Goal: Task Accomplishment & Management: Use online tool/utility

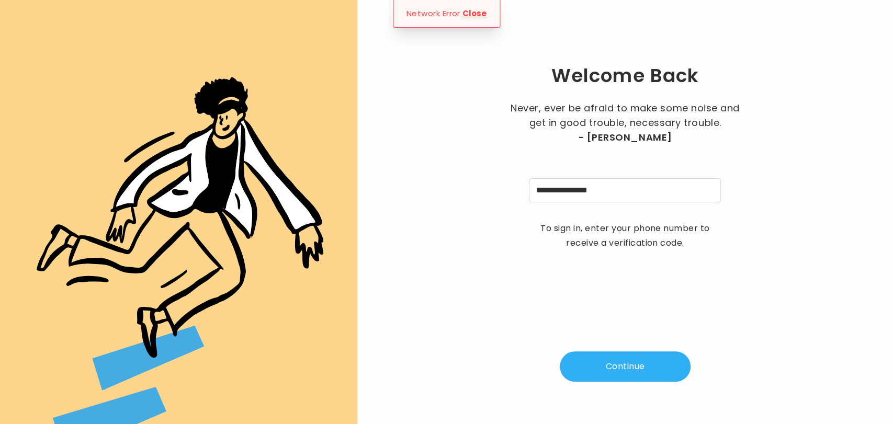
click at [635, 286] on div "**********" at bounding box center [625, 212] width 502 height 391
click at [633, 366] on button "Continue" at bounding box center [625, 367] width 131 height 30
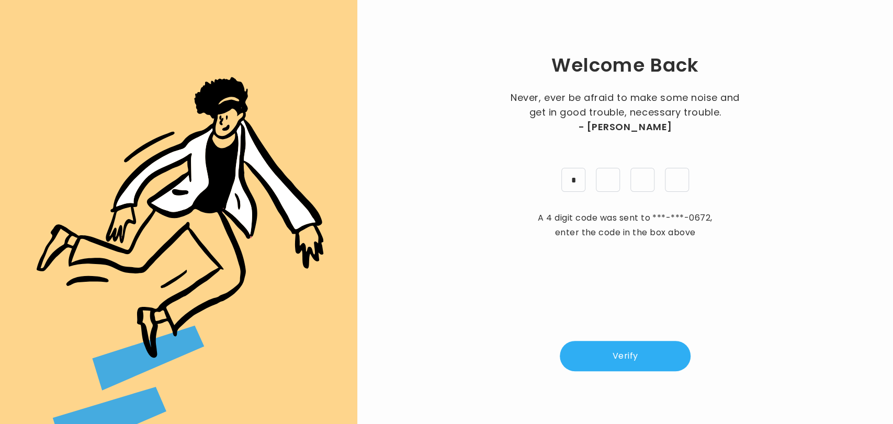
type input "*"
click at [633, 366] on button "Verify" at bounding box center [625, 356] width 131 height 30
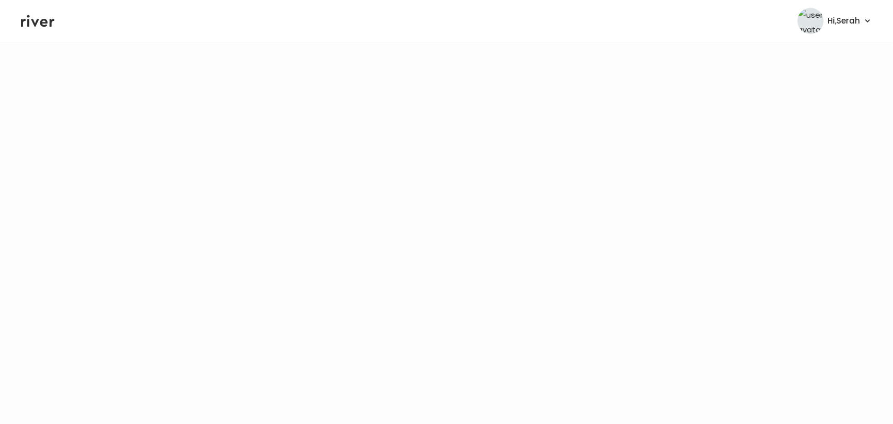
click at [45, 20] on icon at bounding box center [37, 21] width 33 height 12
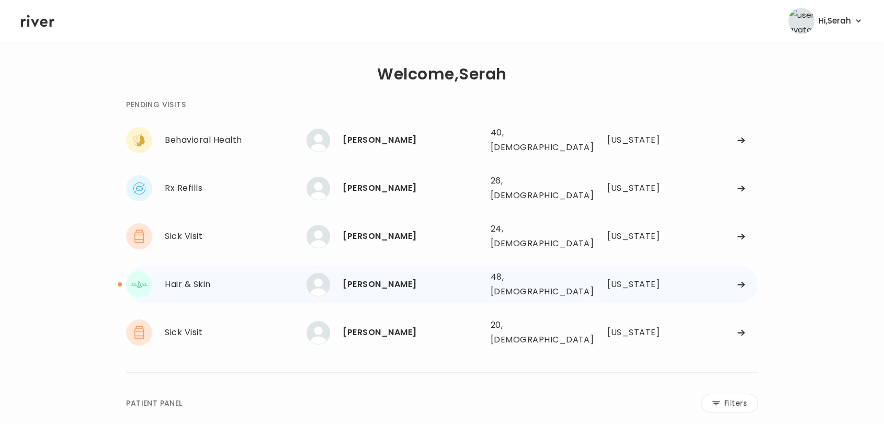
click at [347, 277] on div "[PERSON_NAME]" at bounding box center [412, 284] width 139 height 15
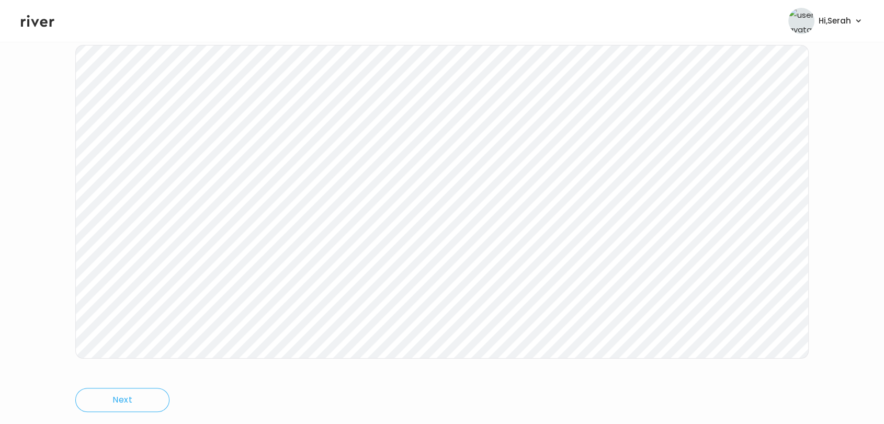
scroll to position [150, 0]
click at [37, 16] on icon at bounding box center [37, 21] width 33 height 16
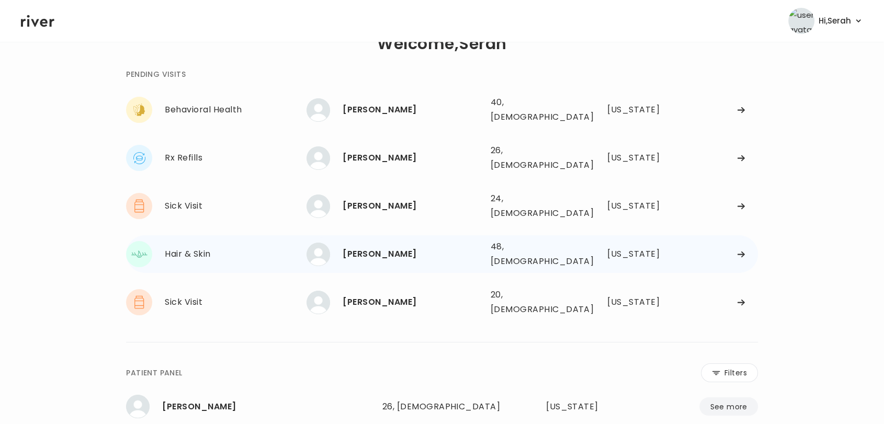
scroll to position [30, 0]
click at [373, 105] on div "[PERSON_NAME]" at bounding box center [412, 110] width 139 height 15
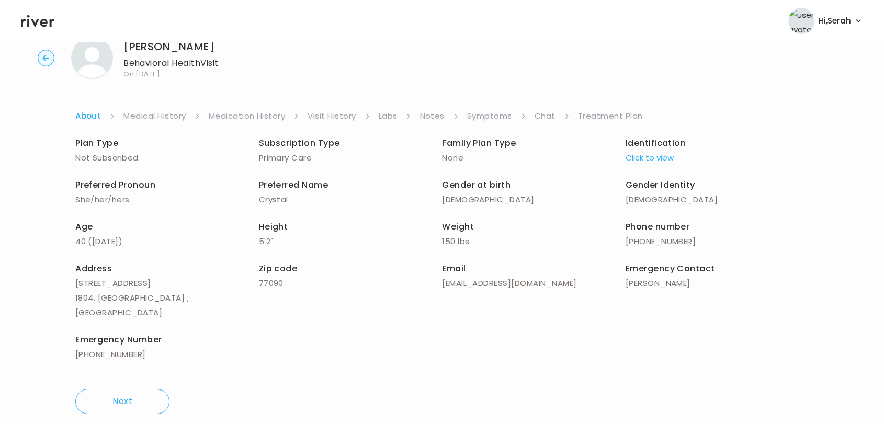
click at [495, 113] on link "Symptoms" at bounding box center [489, 116] width 45 height 15
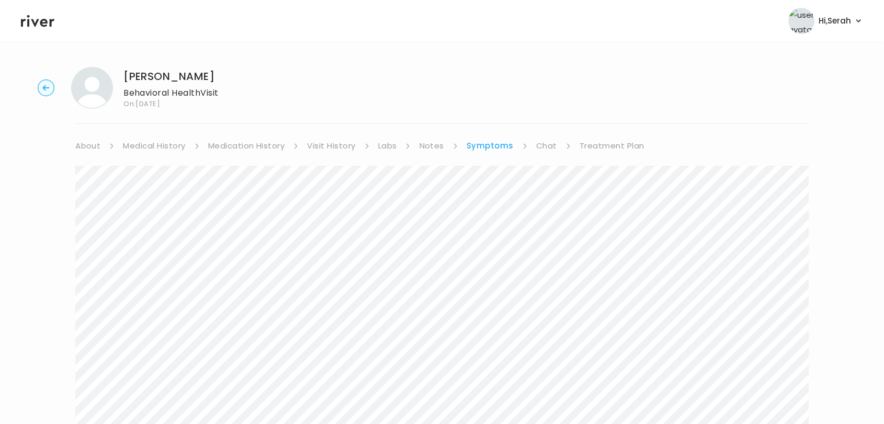
click at [157, 148] on link "Medical History" at bounding box center [154, 146] width 62 height 15
click at [533, 146] on ul "About Medical History Medication History Visit History Labs Notes Symptoms Chat…" at bounding box center [442, 146] width 734 height 15
click at [544, 143] on link "Chat" at bounding box center [548, 146] width 21 height 15
click at [42, 22] on icon at bounding box center [37, 21] width 33 height 12
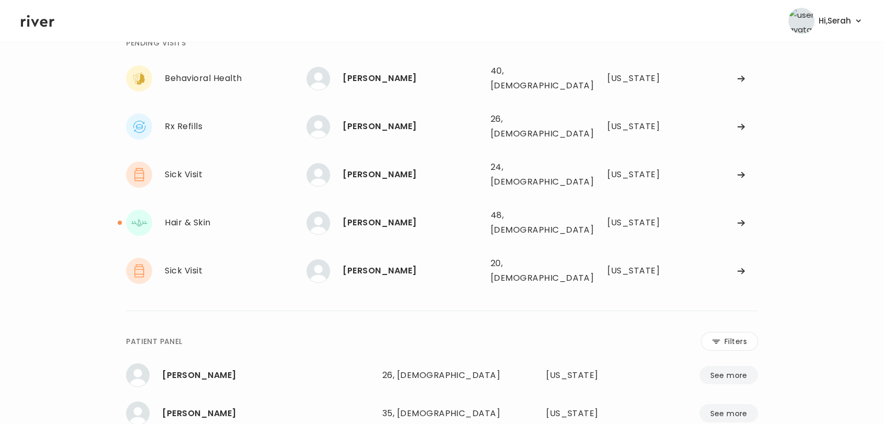
scroll to position [57, 0]
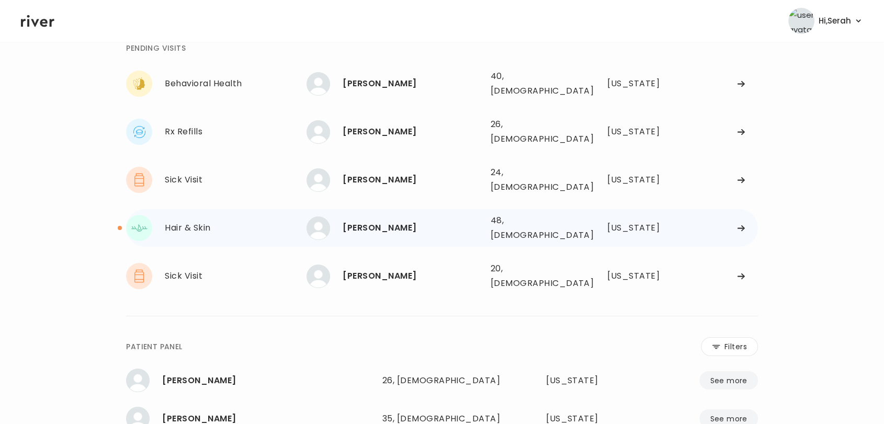
click at [387, 221] on div "[PERSON_NAME]" at bounding box center [412, 228] width 139 height 15
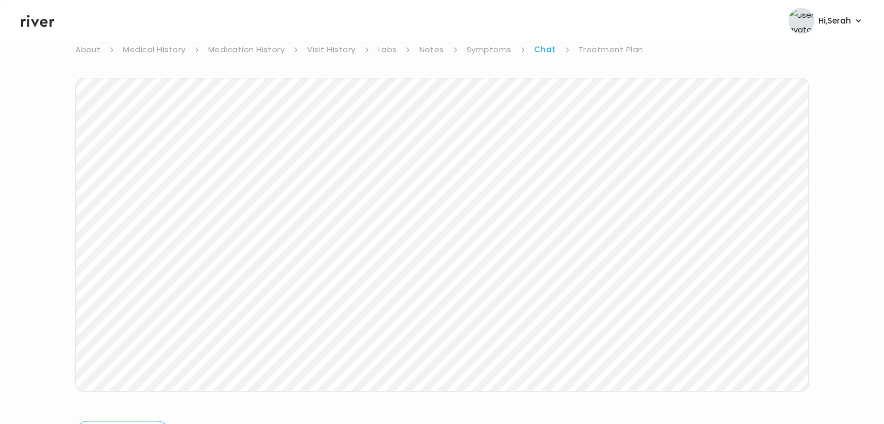
scroll to position [120, 0]
click at [46, 38] on header "Hi, Serah Profile Logout" at bounding box center [442, 21] width 884 height 42
click at [46, 22] on icon at bounding box center [37, 21] width 33 height 12
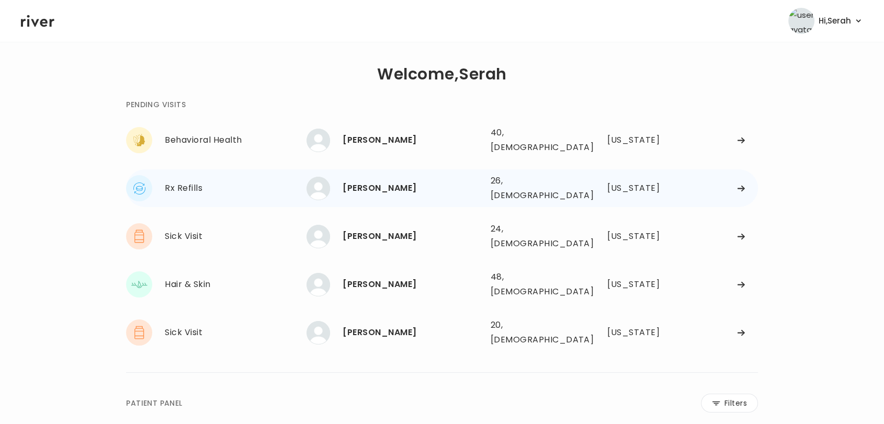
click at [378, 182] on div "[PERSON_NAME]" at bounding box center [412, 188] width 139 height 15
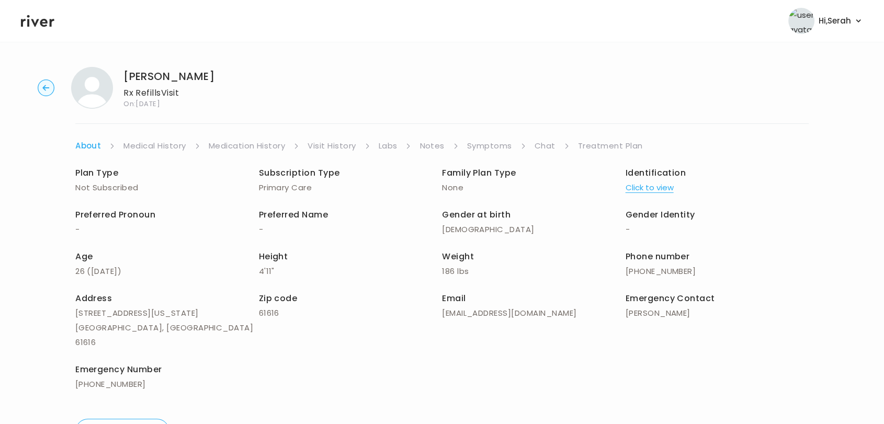
click at [509, 142] on link "Symptoms" at bounding box center [489, 146] width 45 height 15
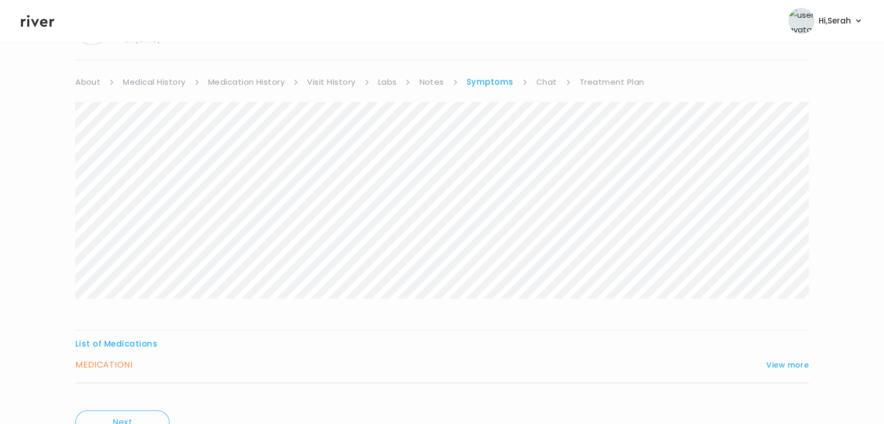
scroll to position [64, 0]
click at [777, 362] on button "View more" at bounding box center [787, 364] width 42 height 13
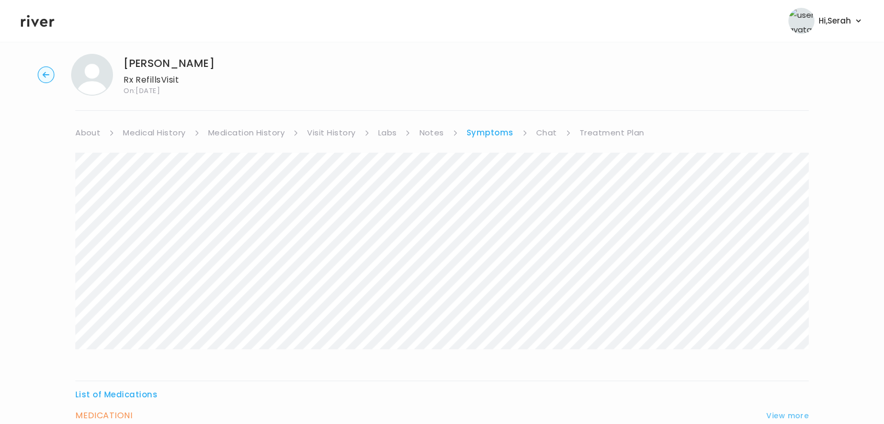
scroll to position [0, 0]
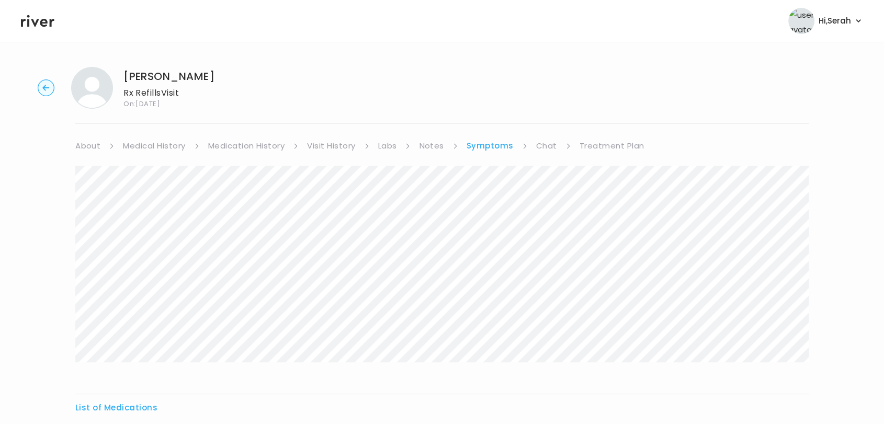
click at [545, 145] on link "Chat" at bounding box center [546, 146] width 21 height 15
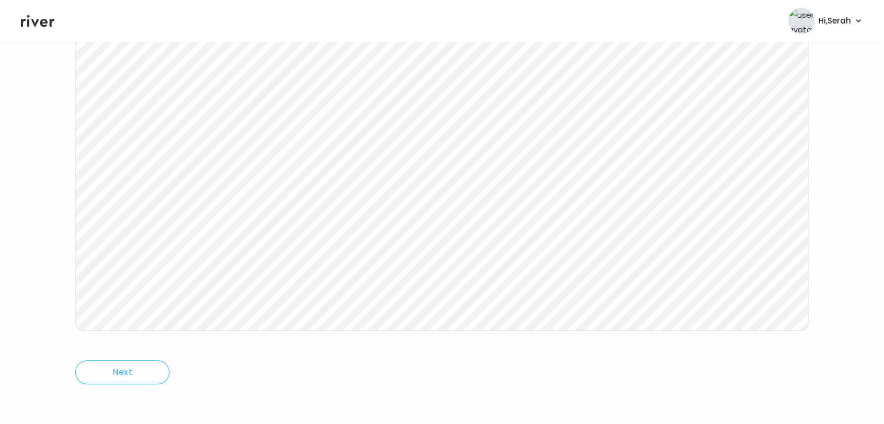
click at [37, 26] on icon at bounding box center [37, 21] width 33 height 16
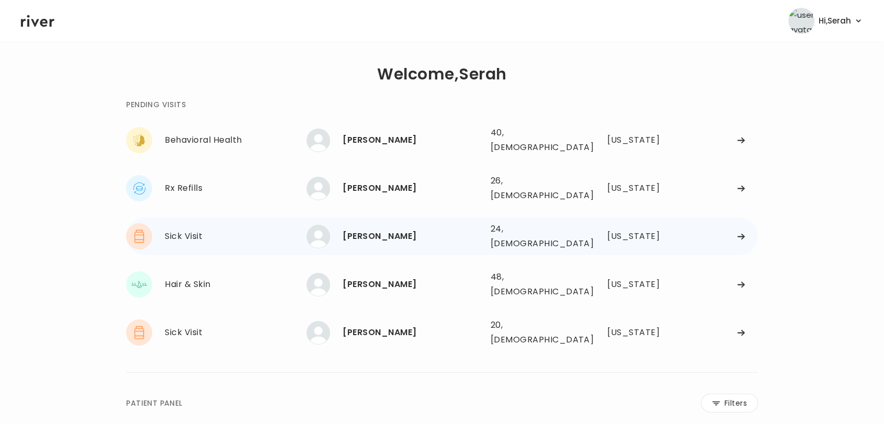
click at [364, 229] on div "[PERSON_NAME]" at bounding box center [412, 236] width 139 height 15
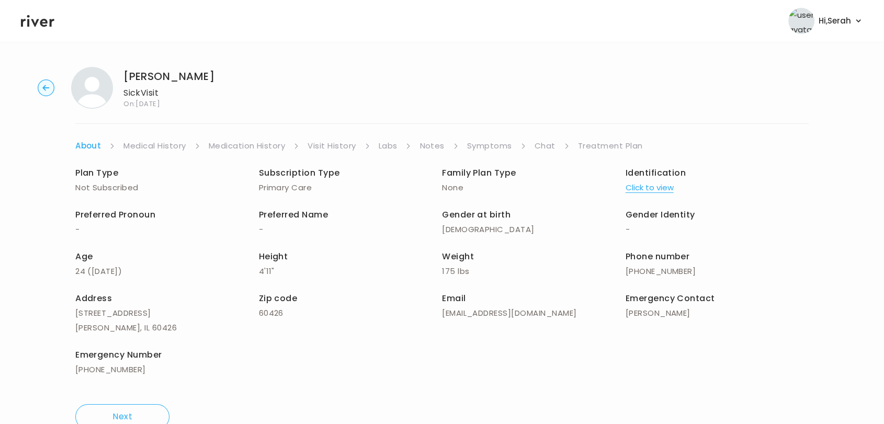
click at [483, 139] on link "Symptoms" at bounding box center [489, 146] width 45 height 15
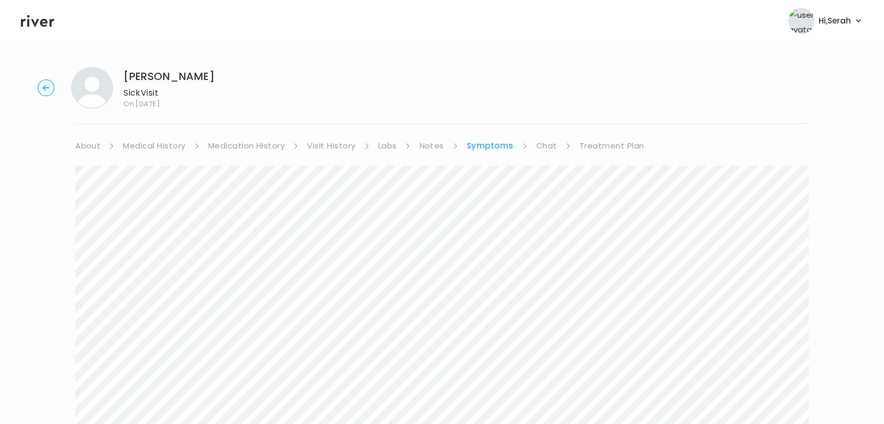
click at [546, 140] on link "Chat" at bounding box center [546, 146] width 21 height 15
click at [596, 139] on link "Treatment Plan" at bounding box center [611, 146] width 65 height 15
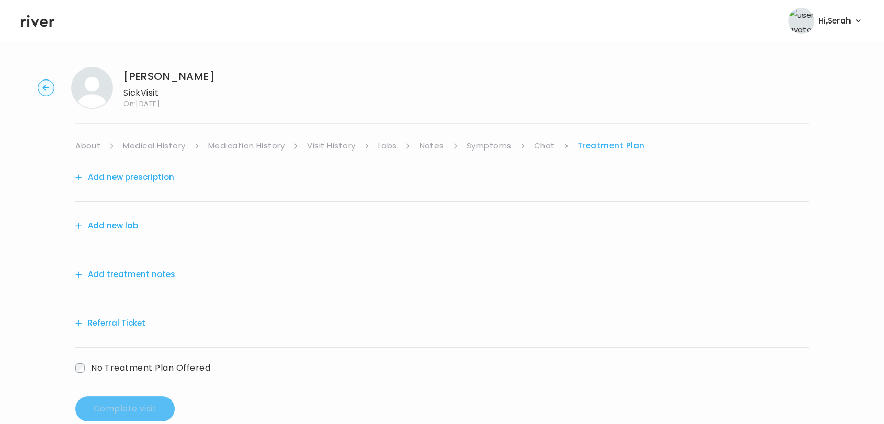
click at [138, 269] on button "Add treatment notes" at bounding box center [125, 274] width 100 height 15
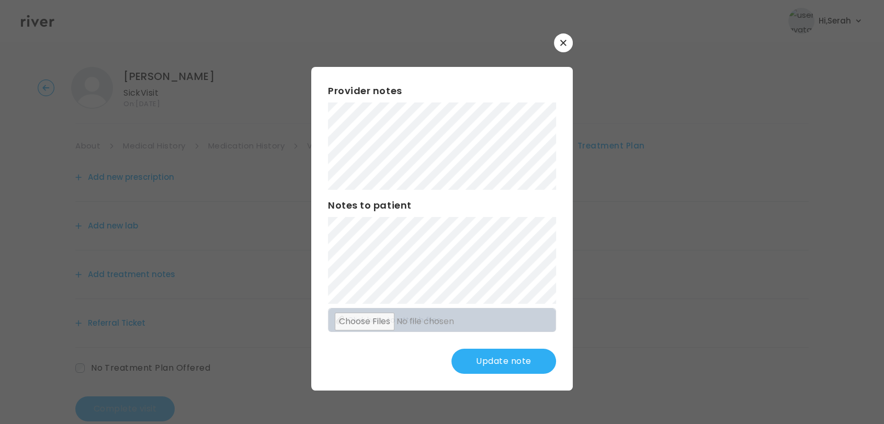
click at [482, 362] on button "Update note" at bounding box center [504, 361] width 105 height 25
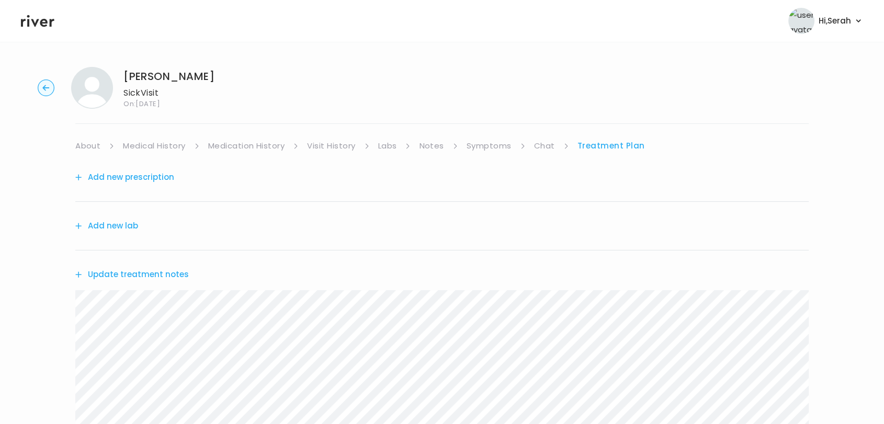
click at [500, 140] on link "Symptoms" at bounding box center [489, 146] width 45 height 15
click at [550, 145] on link "Chat" at bounding box center [546, 146] width 21 height 15
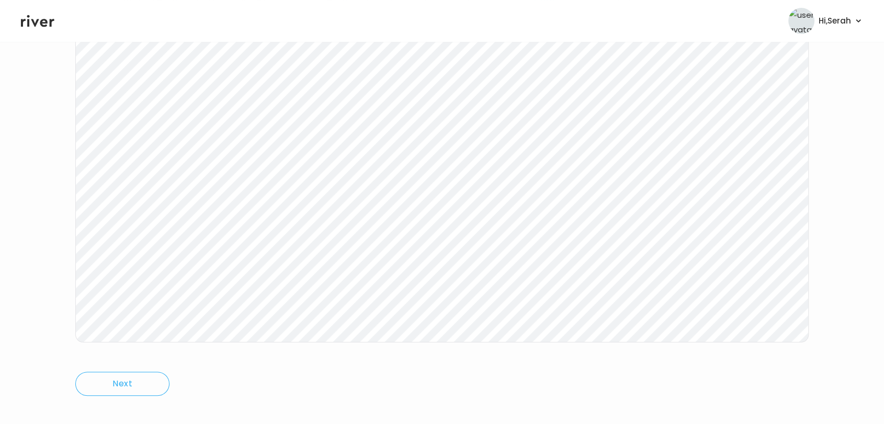
scroll to position [157, 0]
click at [26, 28] on icon at bounding box center [37, 21] width 33 height 16
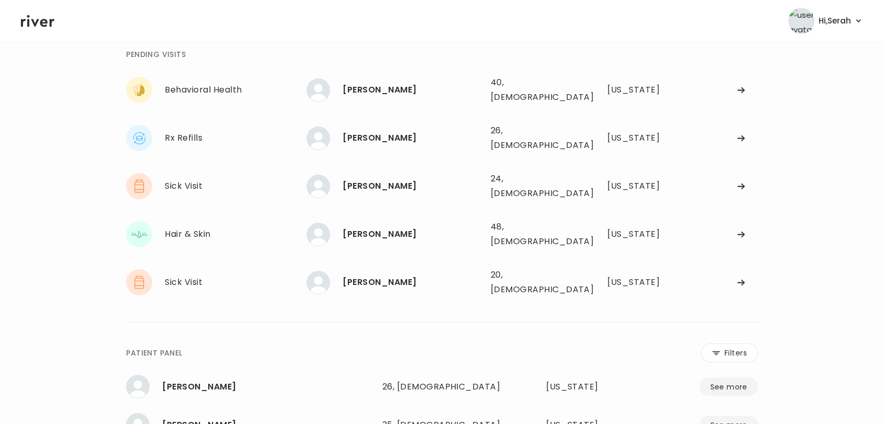
scroll to position [47, 0]
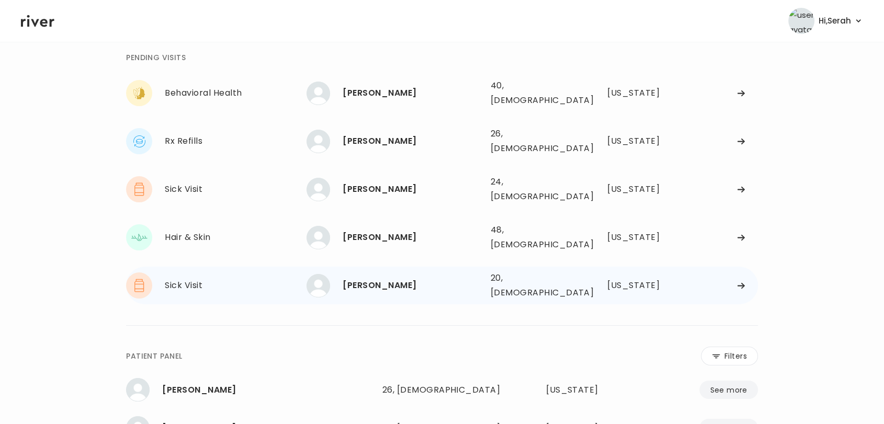
click at [374, 278] on div "[PERSON_NAME]" at bounding box center [412, 285] width 139 height 15
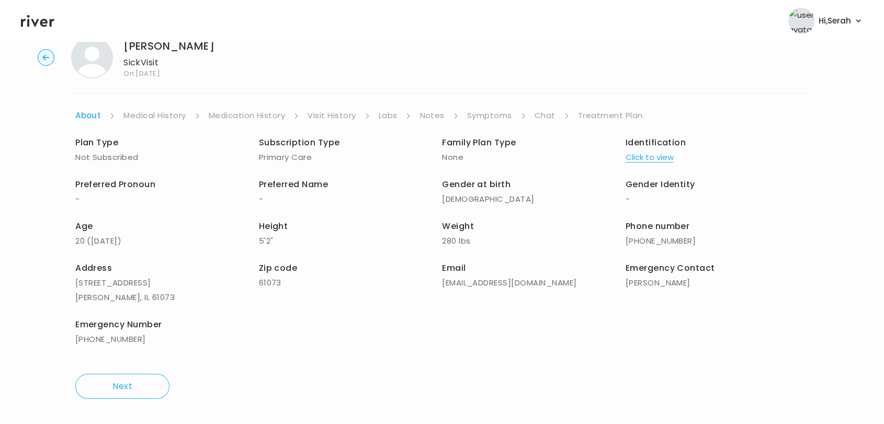
scroll to position [30, 0]
click at [543, 110] on link "Chat" at bounding box center [545, 116] width 21 height 15
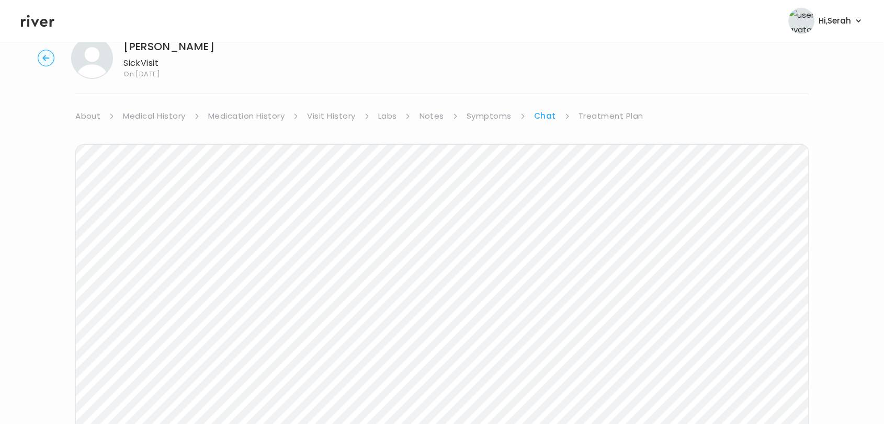
scroll to position [54, 0]
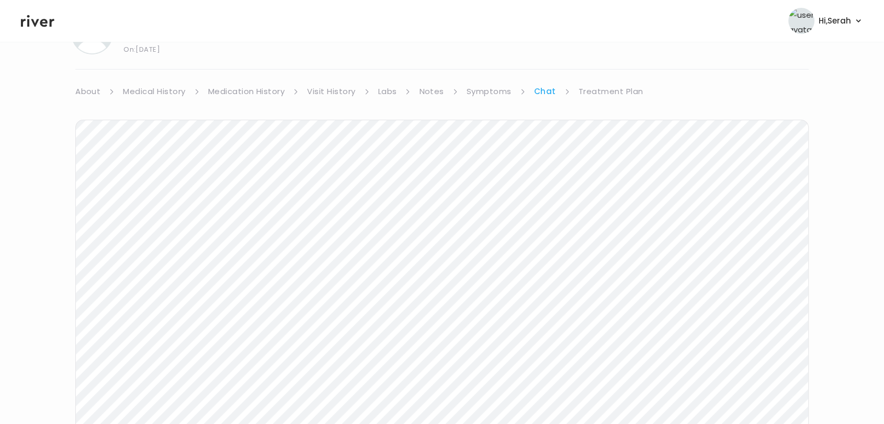
click at [602, 84] on link "Treatment Plan" at bounding box center [611, 91] width 65 height 15
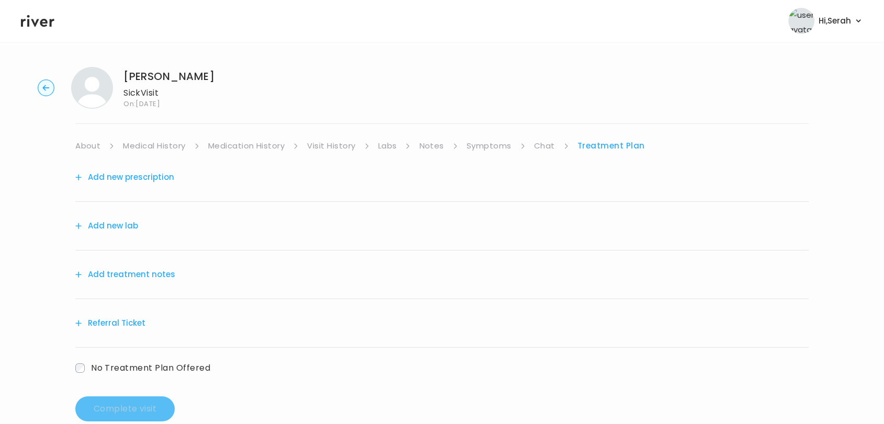
click at [138, 273] on button "Add treatment notes" at bounding box center [125, 274] width 100 height 15
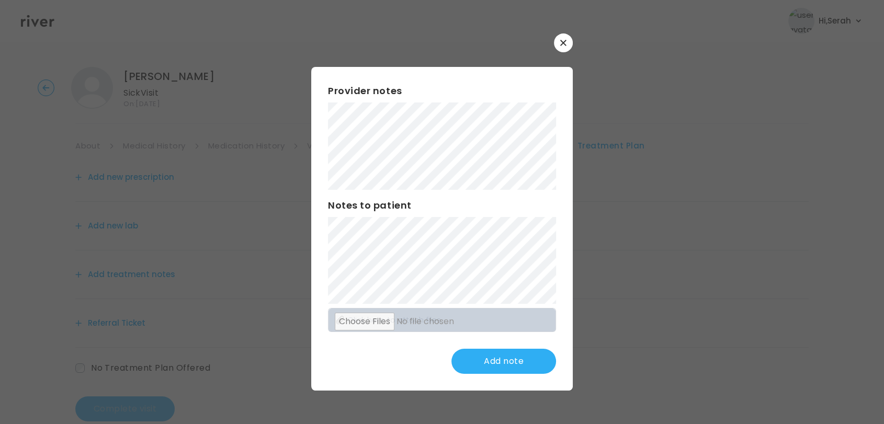
click at [385, 215] on div "Notes to patient" at bounding box center [442, 251] width 228 height 106
click at [507, 358] on button "Update note" at bounding box center [504, 361] width 105 height 25
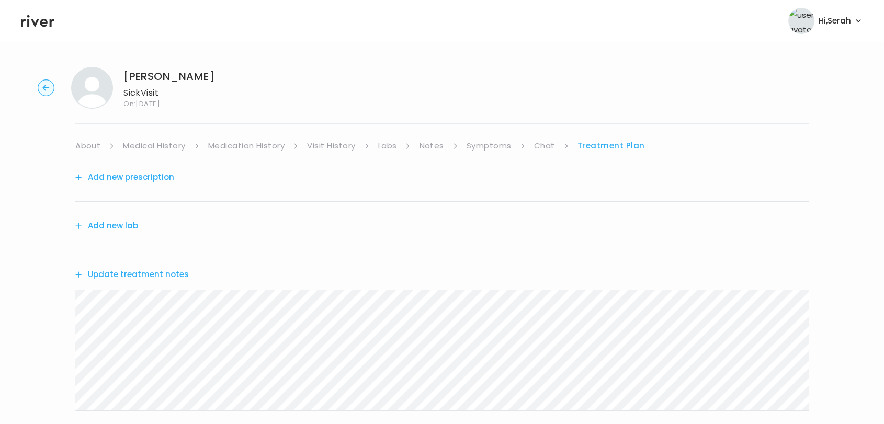
click at [542, 150] on link "Chat" at bounding box center [544, 146] width 21 height 15
click at [603, 153] on div "Next Ping message sent" at bounding box center [442, 354] width 734 height 403
click at [600, 150] on link "Treatment Plan" at bounding box center [611, 146] width 65 height 15
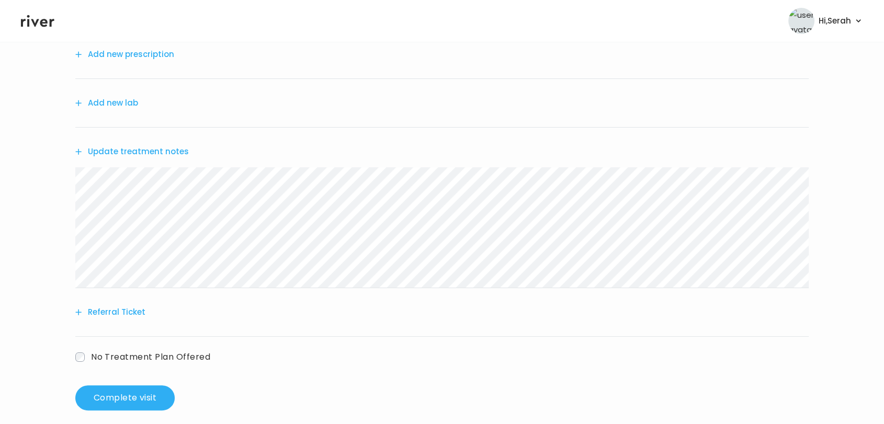
scroll to position [134, 0]
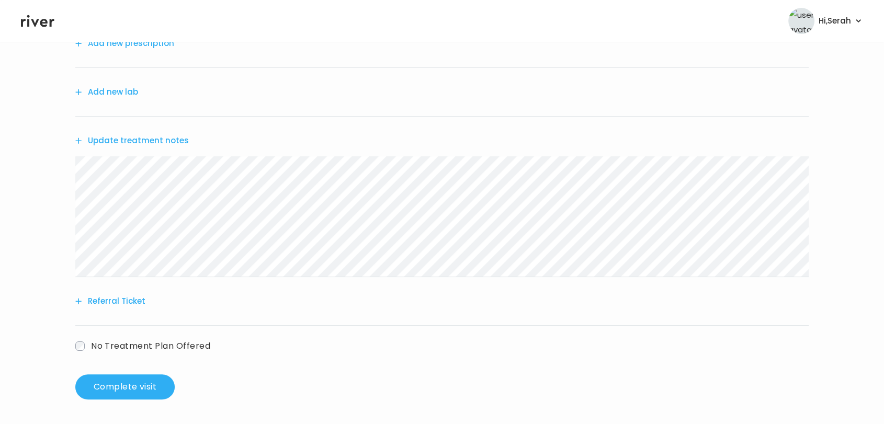
click at [152, 136] on button "Update treatment notes" at bounding box center [132, 140] width 114 height 15
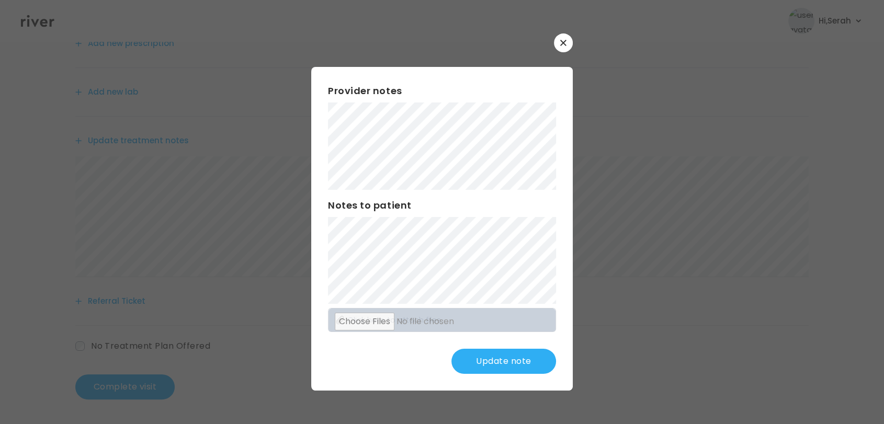
click at [512, 359] on button "Update note" at bounding box center [504, 361] width 105 height 25
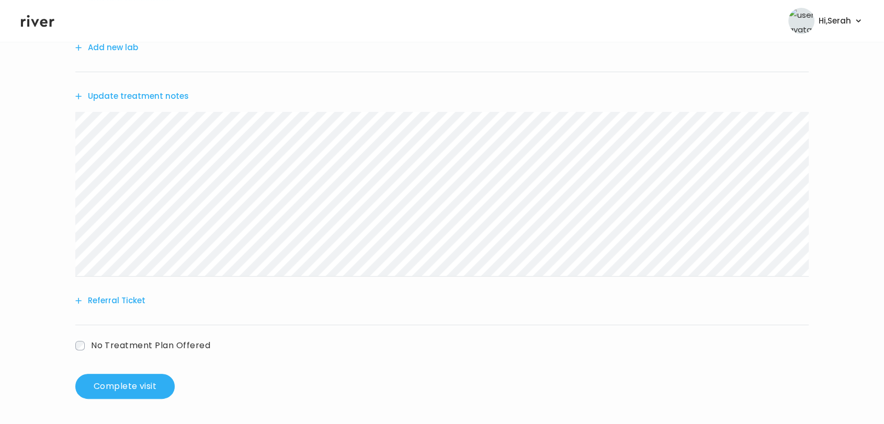
scroll to position [177, 0]
click at [142, 388] on button "Complete visit" at bounding box center [124, 387] width 99 height 25
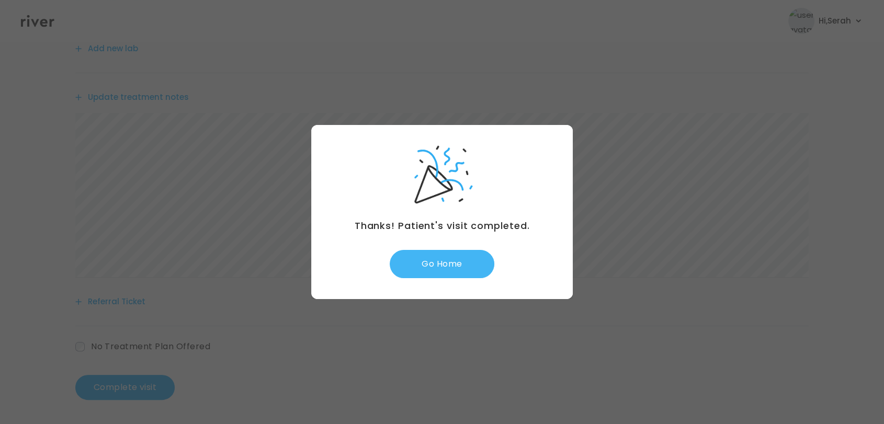
click at [448, 261] on button "Go Home" at bounding box center [442, 264] width 105 height 28
